Goal: Information Seeking & Learning: Learn about a topic

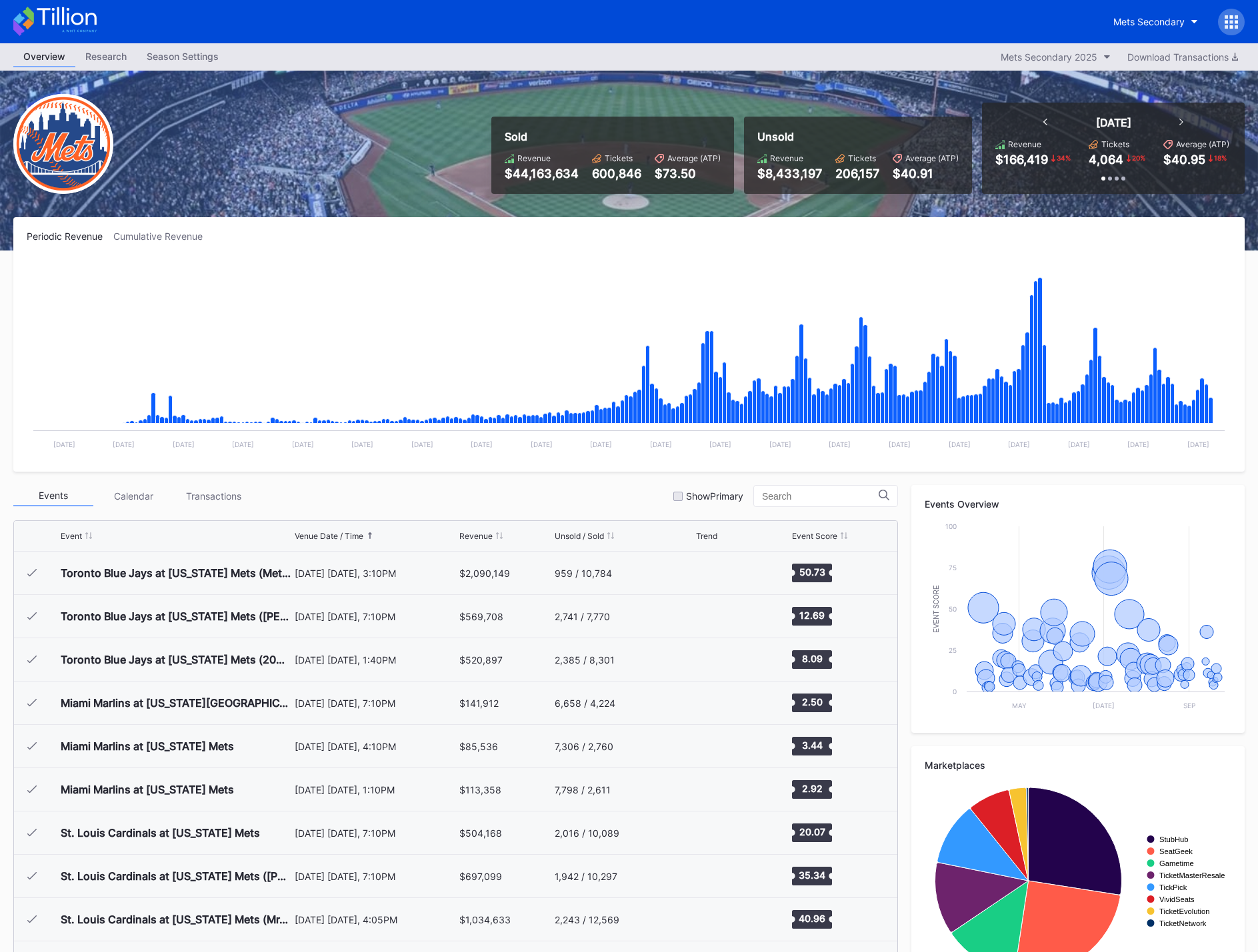
scroll to position [2643, 0]
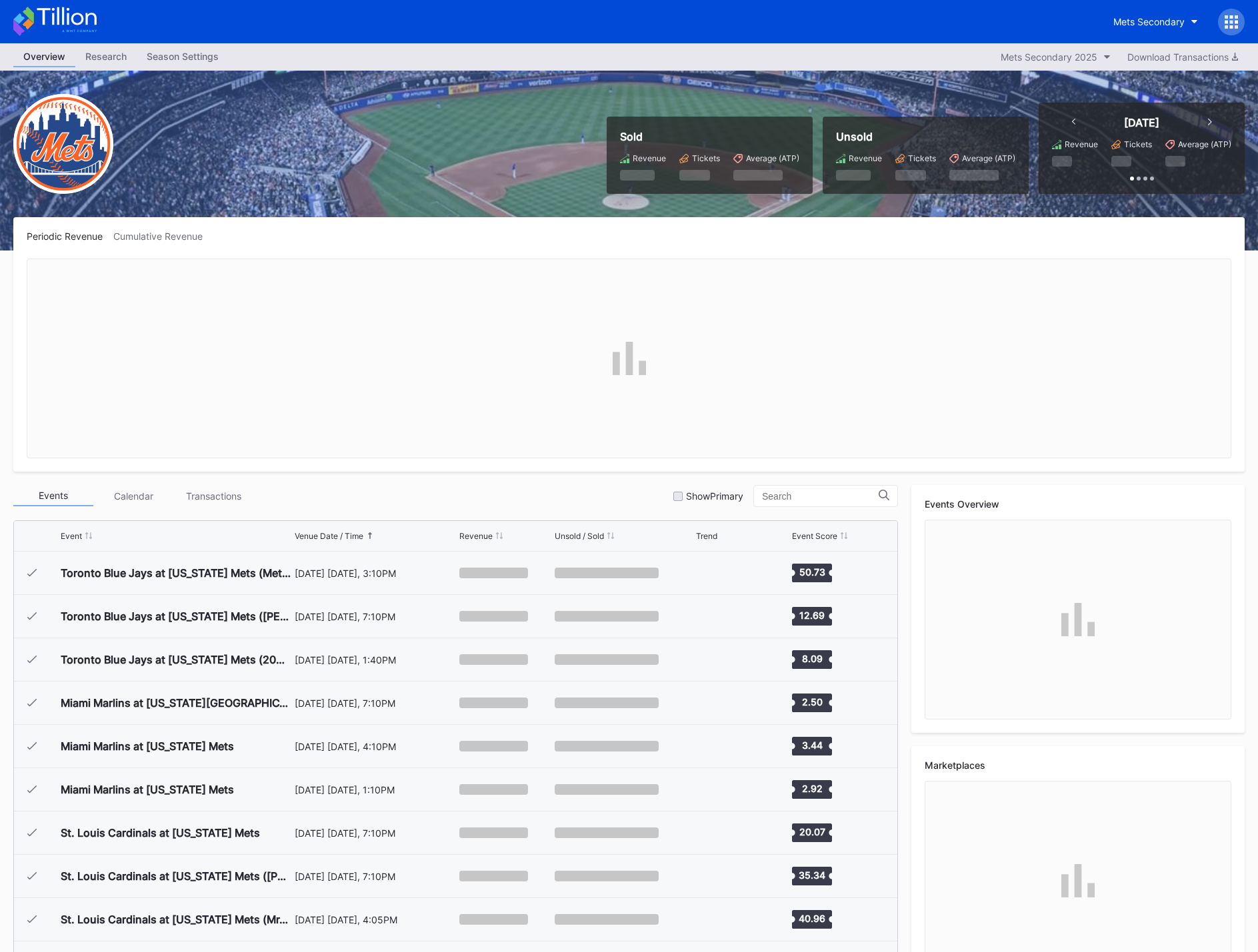
scroll to position [2643, 0]
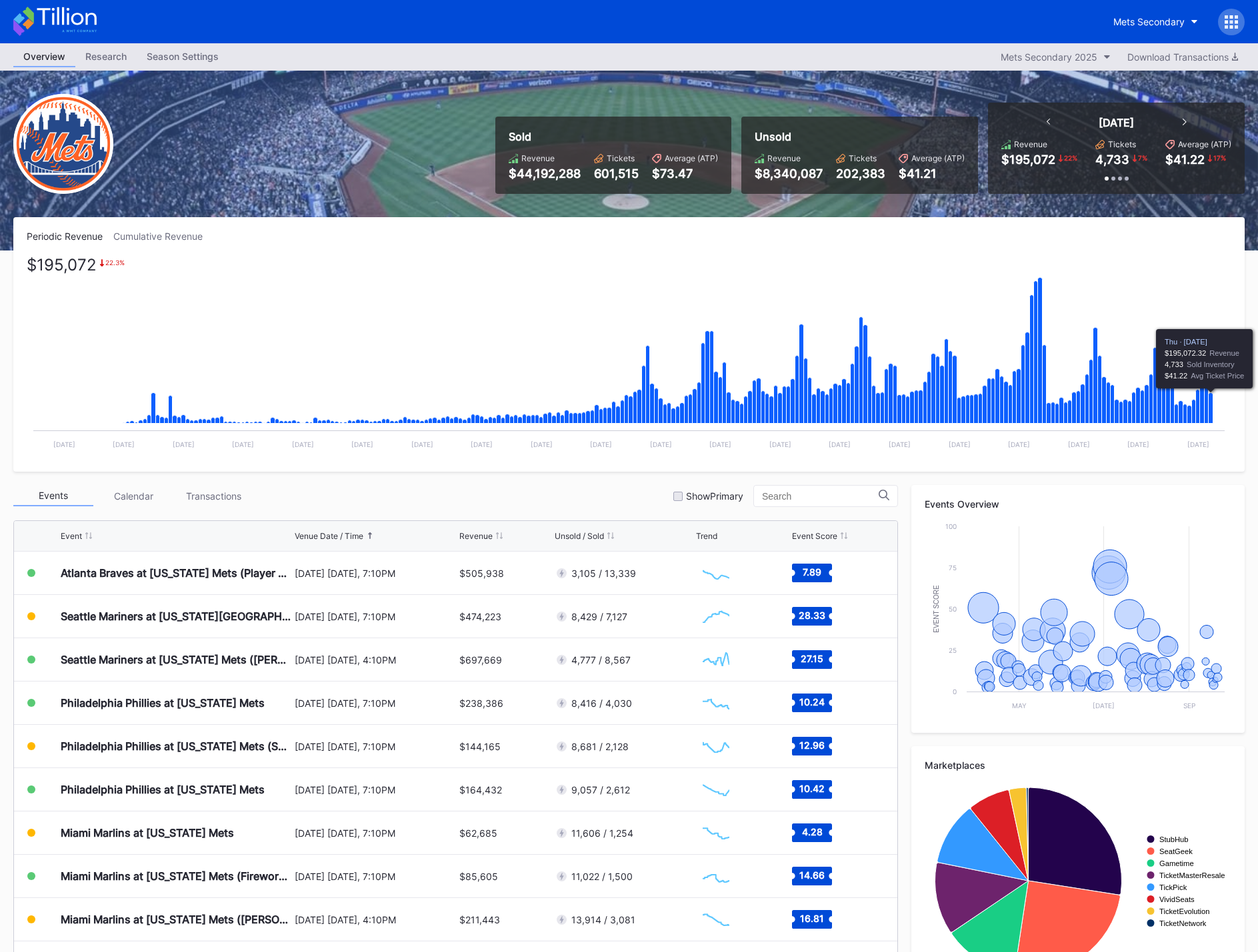
click at [1212, 401] on icon "Chart title" at bounding box center [1211, 409] width 5 height 30
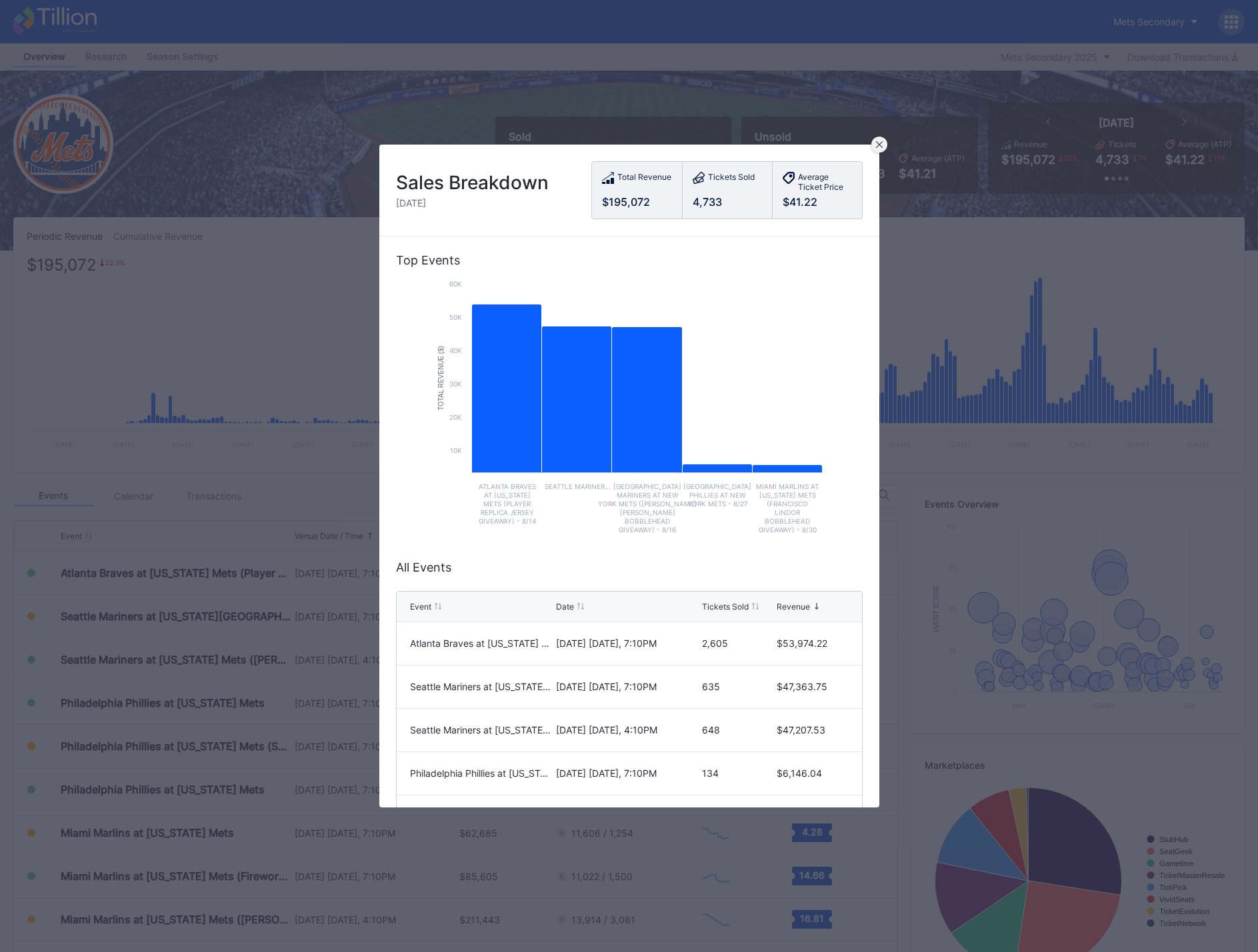
click at [878, 146] on icon at bounding box center [878, 144] width 7 height 7
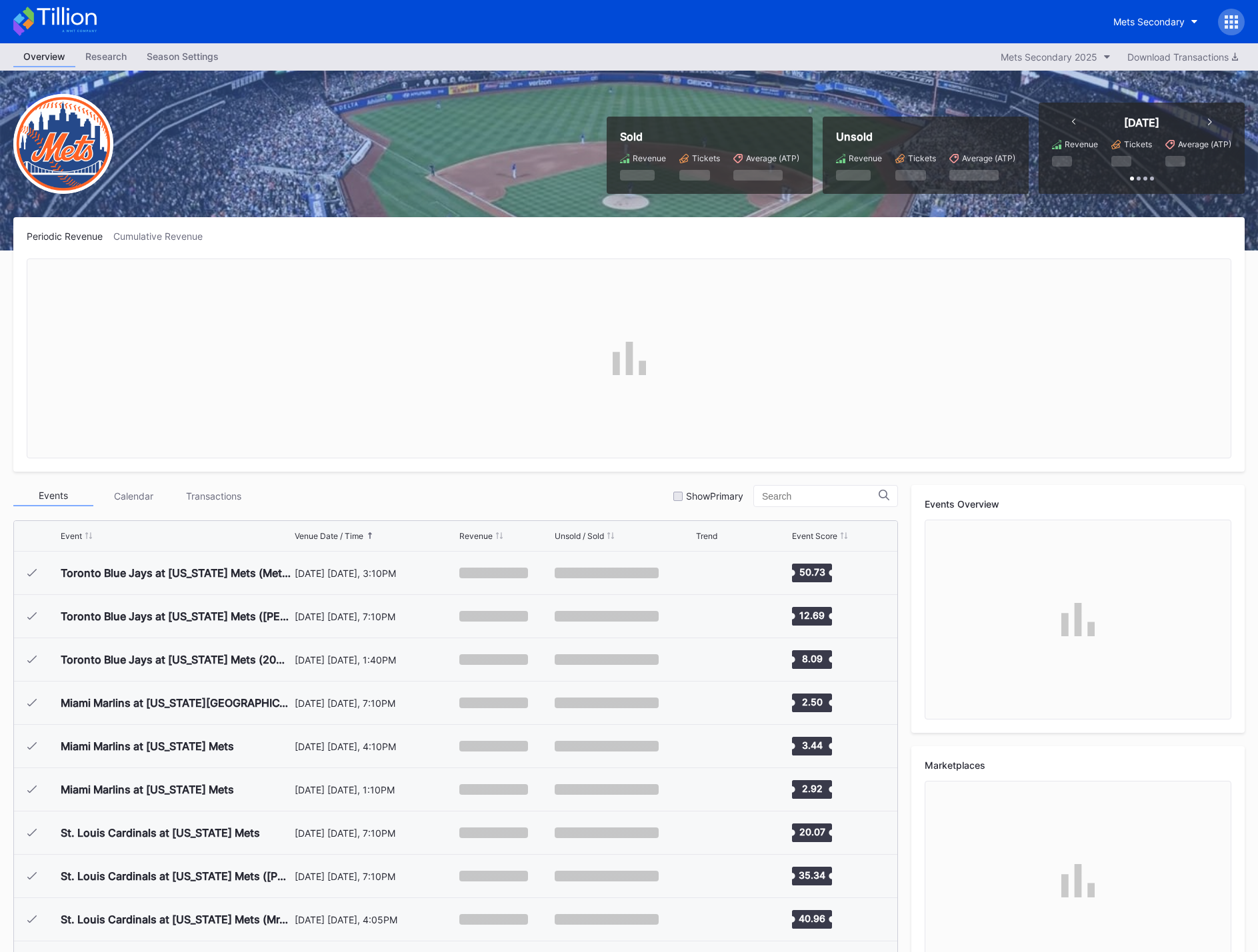
scroll to position [2643, 0]
